Goal: Task Accomplishment & Management: Use online tool/utility

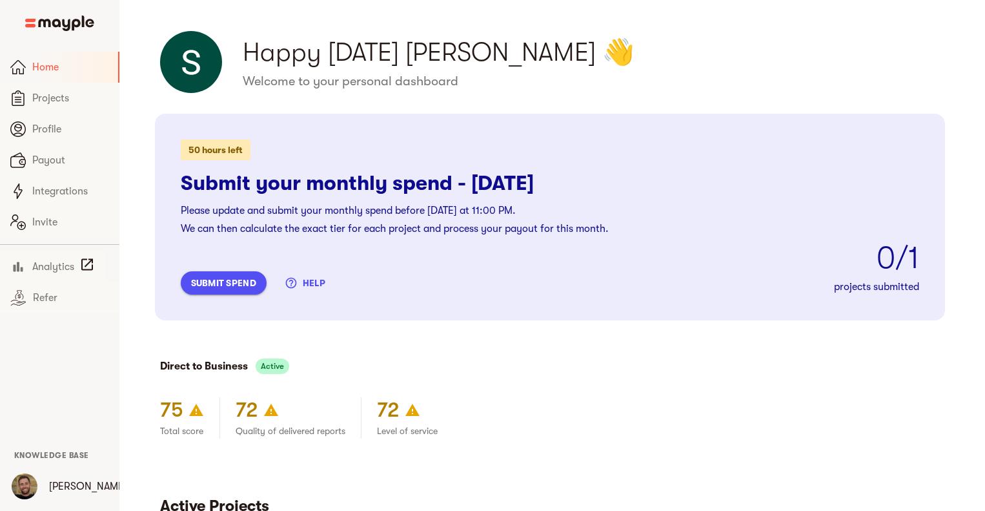
click at [207, 277] on span "submit spend" at bounding box center [223, 282] width 65 height 15
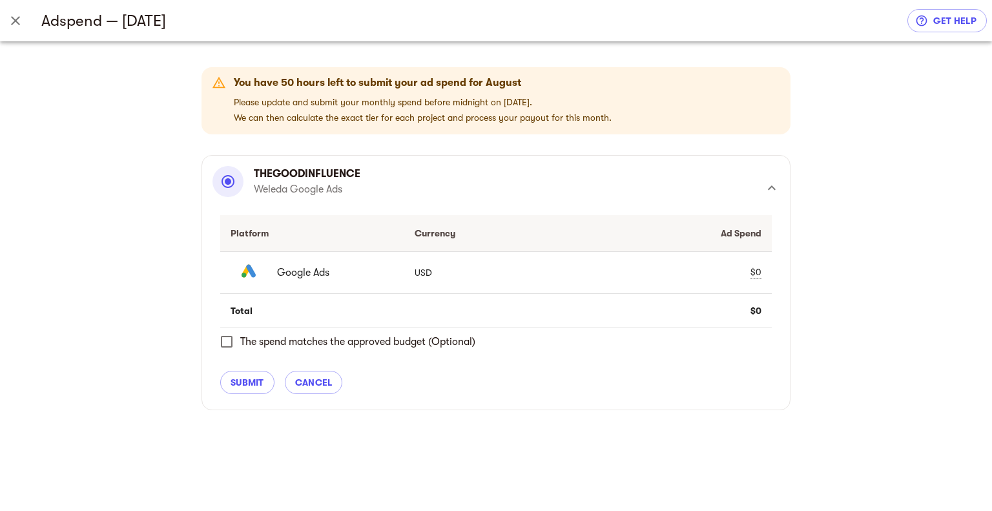
click at [758, 273] on div "$0" at bounding box center [755, 272] width 11 height 14
type input "017500"
click at [731, 274] on span "check" at bounding box center [732, 272] width 15 height 15
click at [249, 378] on span "submit" at bounding box center [248, 382] width 34 height 15
click at [228, 345] on div "You have 50 hours left to submit your ad spend for August Please update and sub…" at bounding box center [496, 275] width 992 height 469
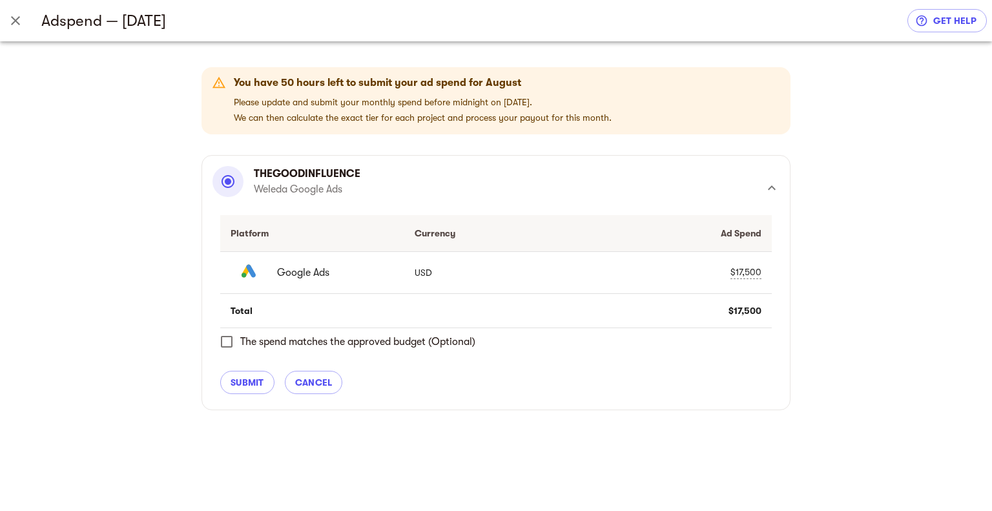
click at [225, 341] on div "thegoodinfluence Weleda Google Ads Platform Currency Ad Spend Google Ads USD $1…" at bounding box center [495, 282] width 589 height 255
